Goal: Task Accomplishment & Management: Manage account settings

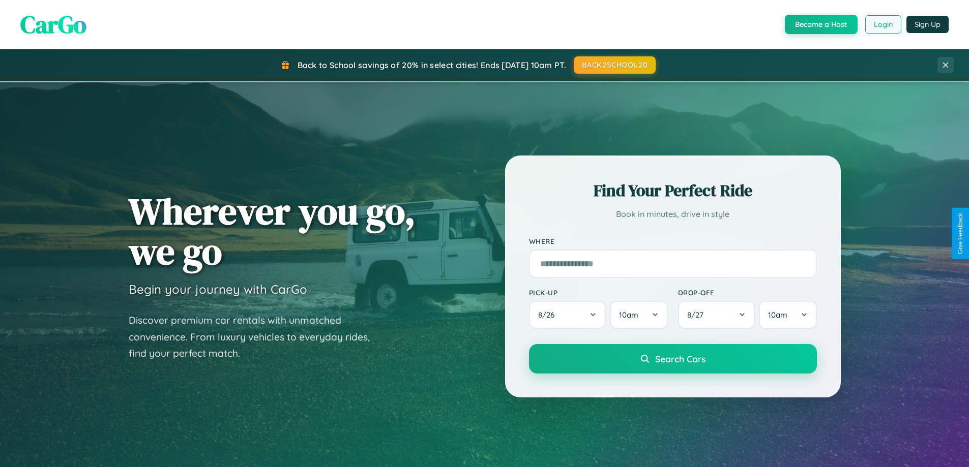
click at [882, 24] on button "Login" at bounding box center [883, 24] width 36 height 18
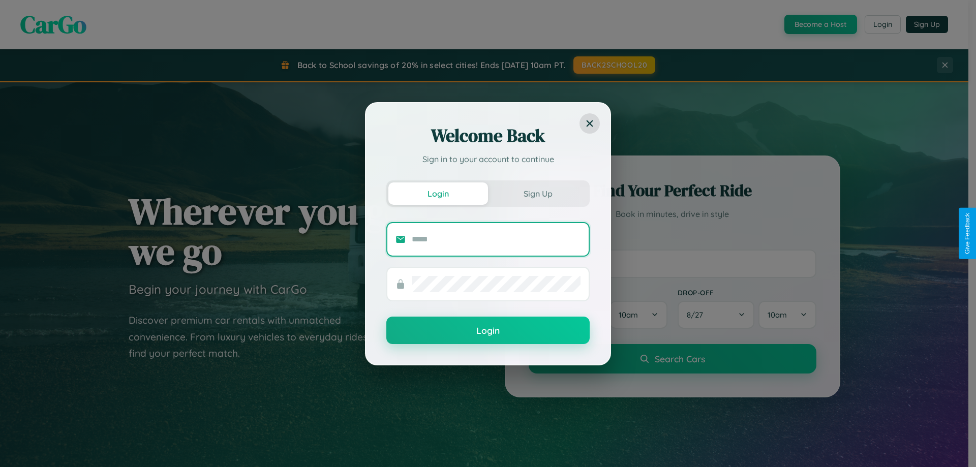
click at [496, 239] on input "text" at bounding box center [496, 239] width 169 height 16
type input "**********"
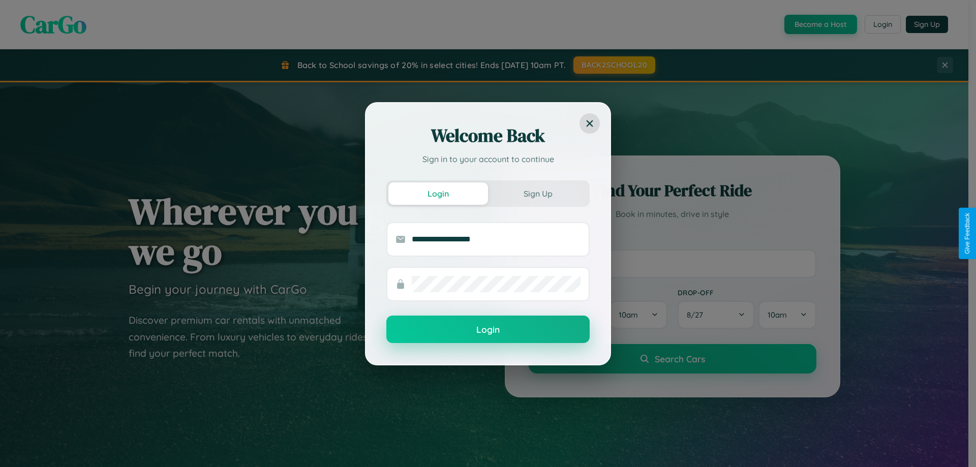
click at [488, 330] on button "Login" at bounding box center [487, 329] width 203 height 27
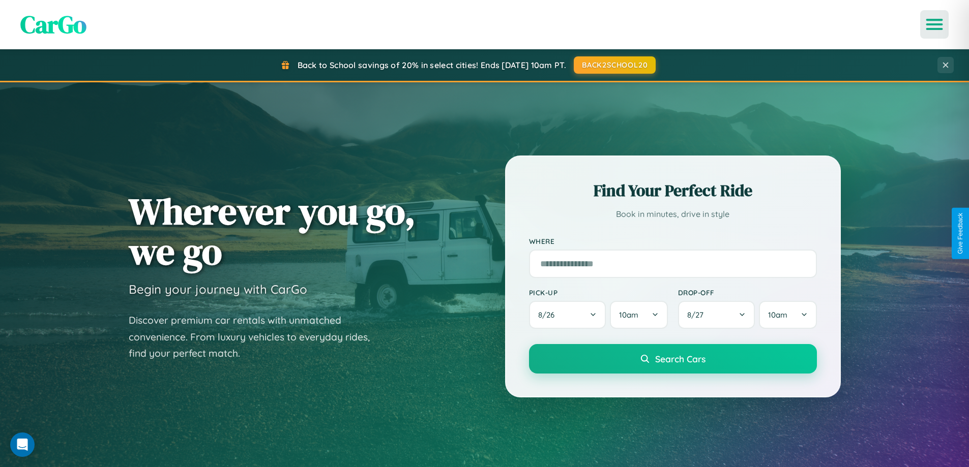
click at [934, 24] on icon "Open menu" at bounding box center [934, 24] width 15 height 9
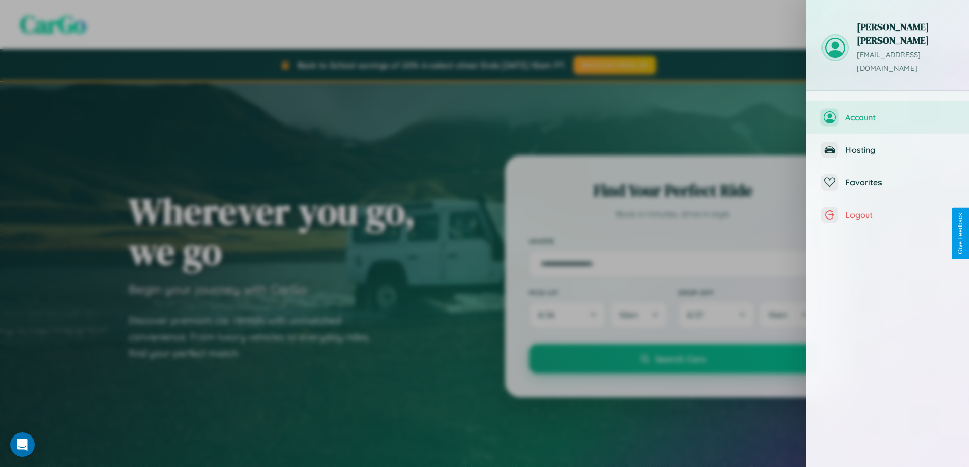
click at [887, 112] on span "Account" at bounding box center [899, 117] width 108 height 10
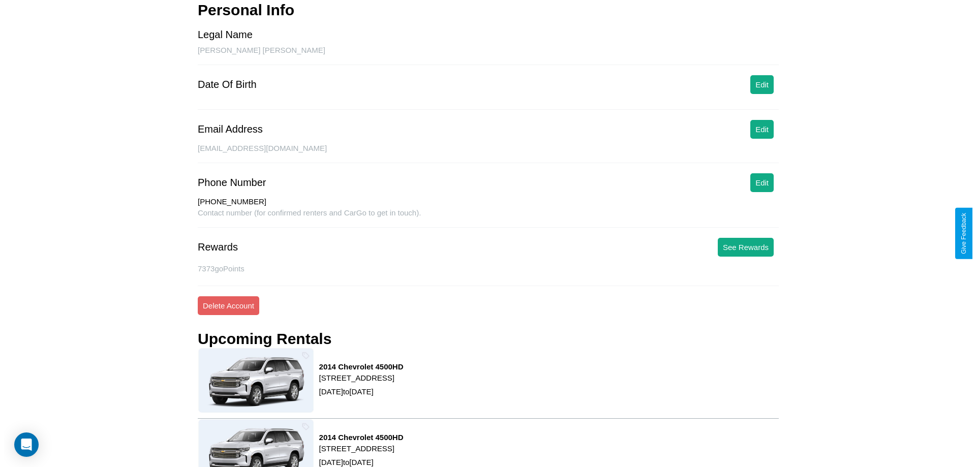
scroll to position [138, 0]
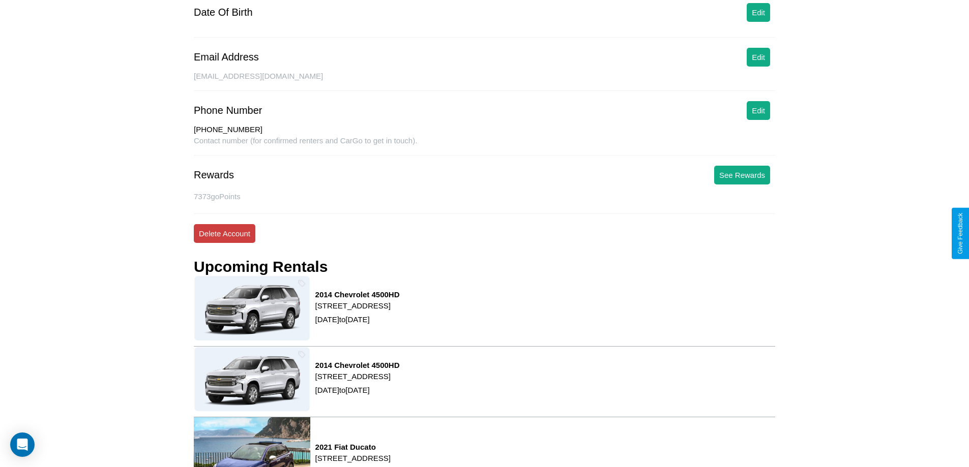
click at [224, 233] on button "Delete Account" at bounding box center [225, 233] width 62 height 19
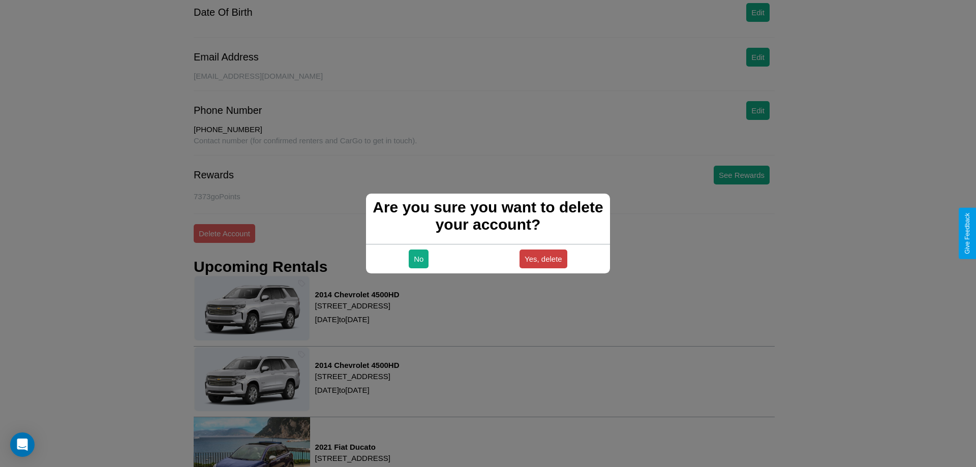
click at [543, 259] on button "Yes, delete" at bounding box center [544, 259] width 48 height 19
